Goal: Task Accomplishment & Management: Use online tool/utility

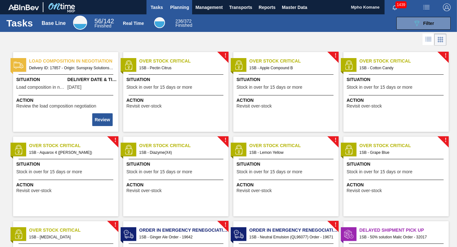
click at [176, 5] on span "Planning" at bounding box center [179, 8] width 19 height 8
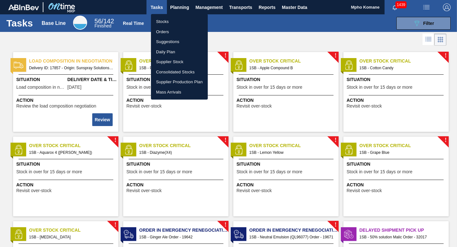
click at [162, 33] on li "Orders" at bounding box center [179, 32] width 57 height 10
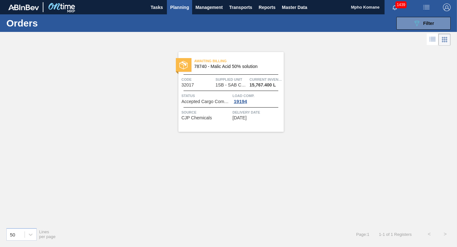
click at [181, 7] on span "Planning" at bounding box center [179, 8] width 19 height 8
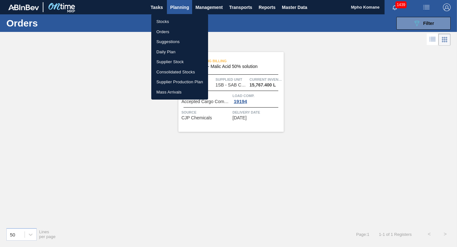
click at [171, 20] on li "Stocks" at bounding box center [179, 22] width 57 height 10
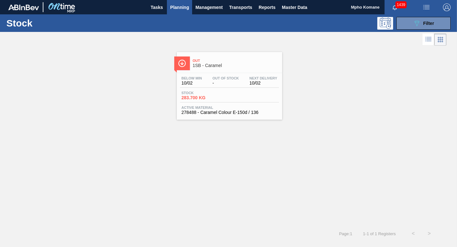
click at [222, 70] on div "Out 1SB - Caramel" at bounding box center [236, 63] width 86 height 14
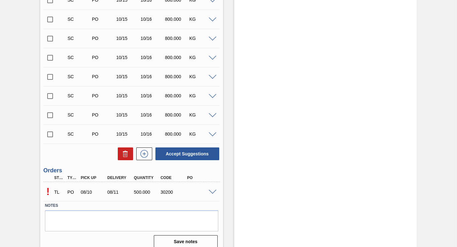
scroll to position [548, 0]
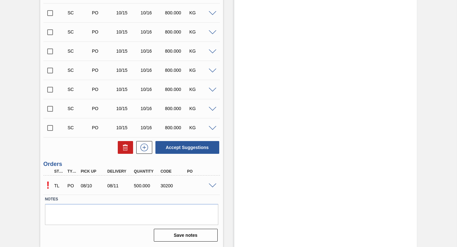
click at [210, 186] on span at bounding box center [213, 185] width 8 height 5
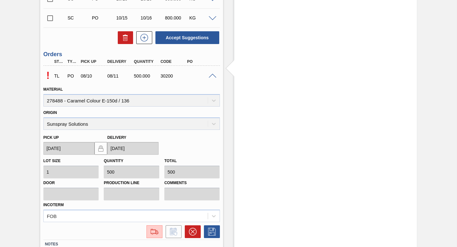
scroll to position [703, 0]
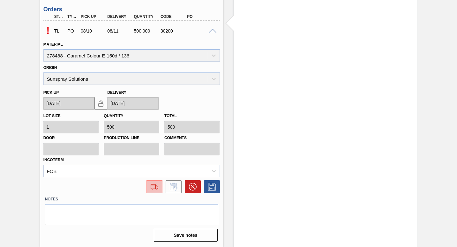
click at [155, 188] on img at bounding box center [154, 187] width 10 height 8
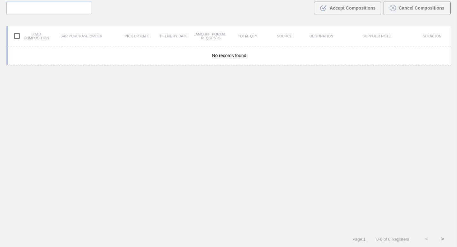
scroll to position [46, 0]
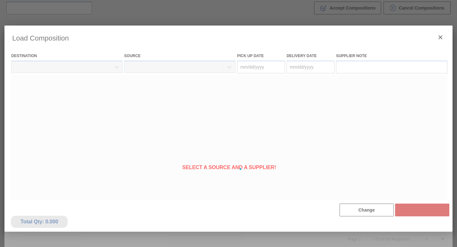
type Date "[DATE]"
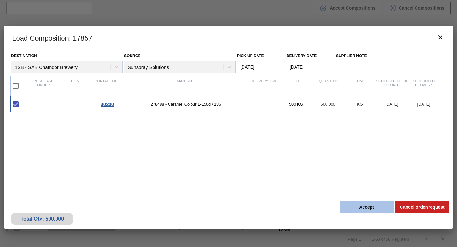
click at [354, 206] on button "Accept" at bounding box center [366, 207] width 54 height 13
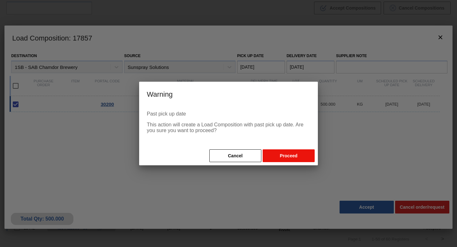
click at [284, 155] on button "Proceed" at bounding box center [288, 155] width 52 height 13
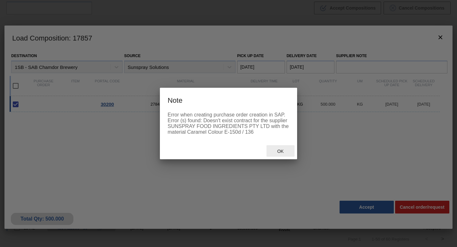
click at [280, 150] on span "Ok" at bounding box center [280, 151] width 17 height 5
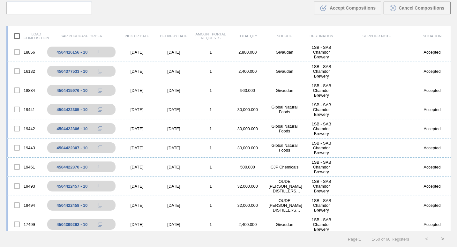
scroll to position [64, 0]
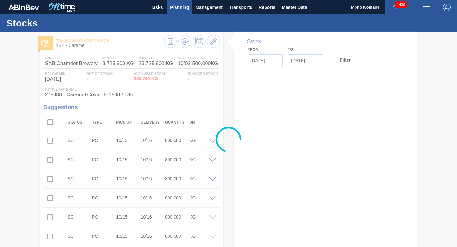
type input "[DATE]"
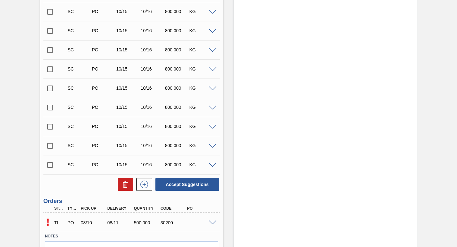
scroll to position [542, 0]
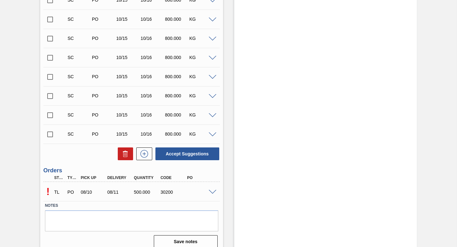
click at [211, 192] on span at bounding box center [213, 192] width 8 height 5
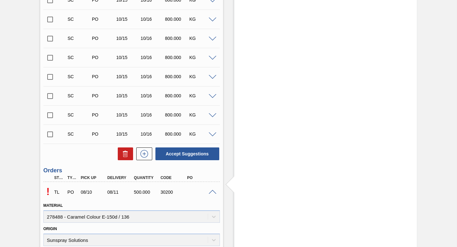
click at [49, 135] on input "checkbox" at bounding box center [49, 134] width 13 height 13
click at [191, 151] on button "Accept Suggestions" at bounding box center [187, 153] width 64 height 13
checkbox input "false"
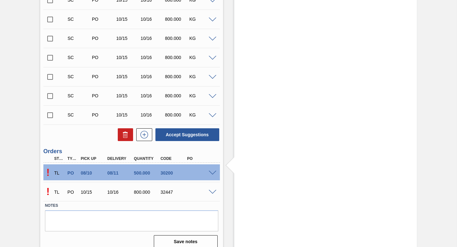
click at [211, 191] on span at bounding box center [213, 192] width 8 height 5
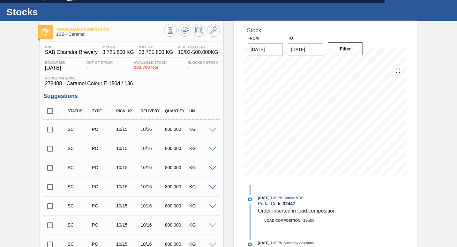
scroll to position [0, 0]
